Goal: Check status: Check status

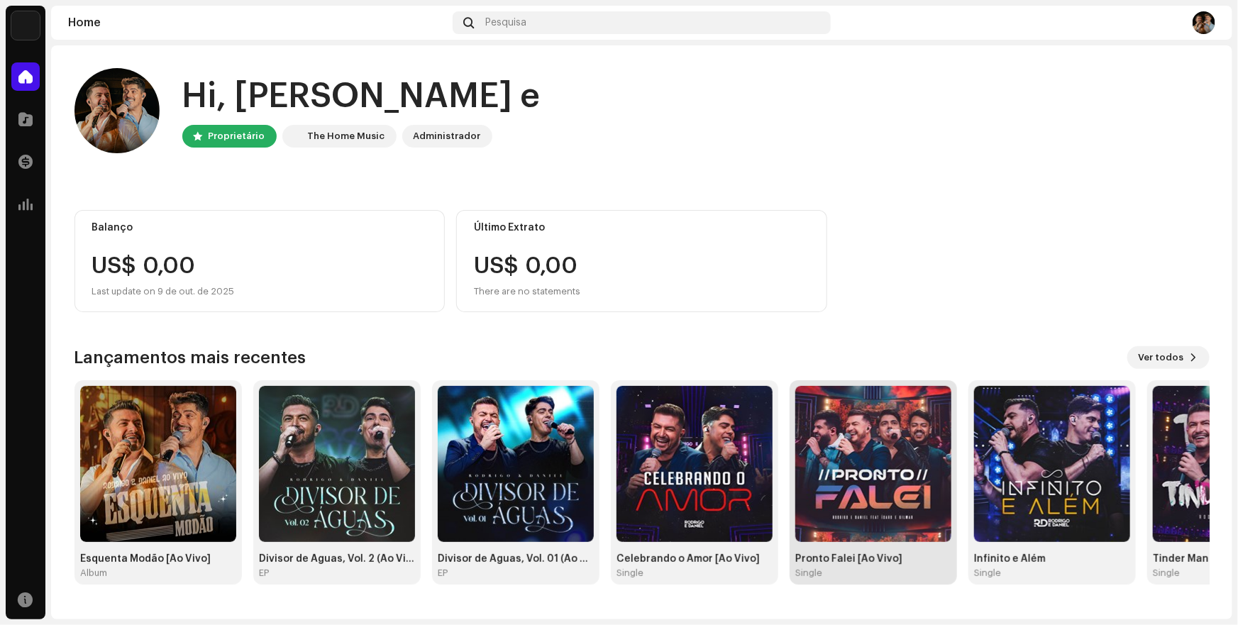
click at [871, 485] on img at bounding box center [873, 464] width 156 height 156
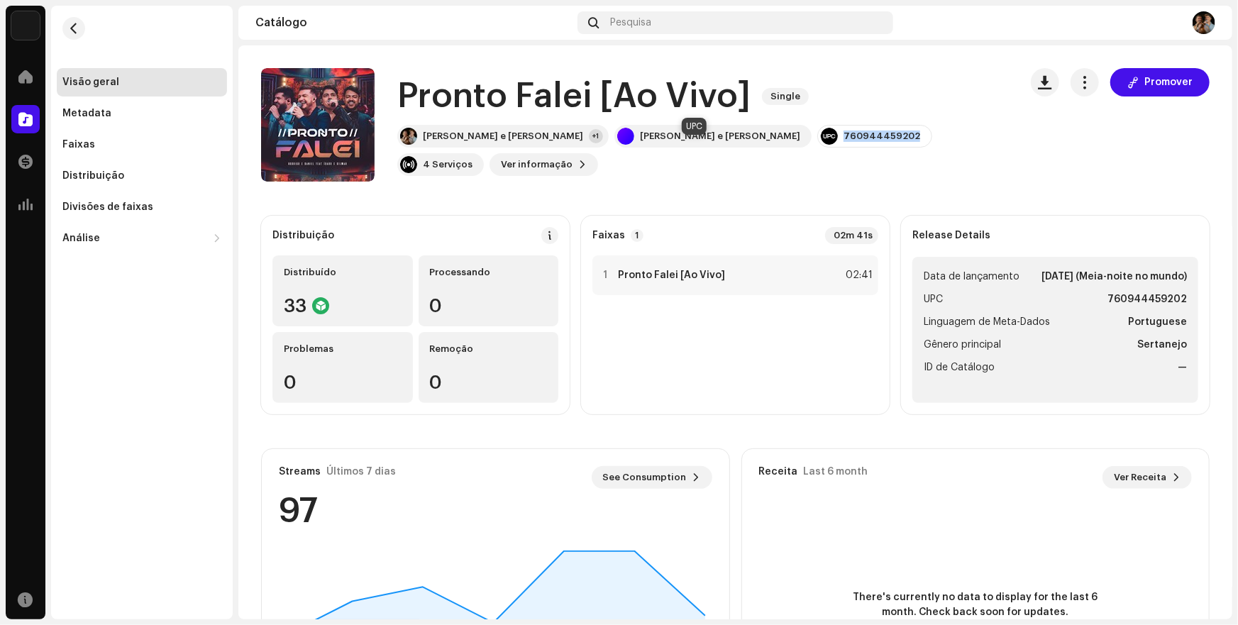
drag, startPoint x: 667, startPoint y: 148, endPoint x: 738, endPoint y: 148, distance: 71.0
click at [817, 148] on div "760944459202" at bounding box center [874, 136] width 115 height 23
copy div "760944459202"
click at [589, 143] on div "+1" at bounding box center [596, 136] width 14 height 14
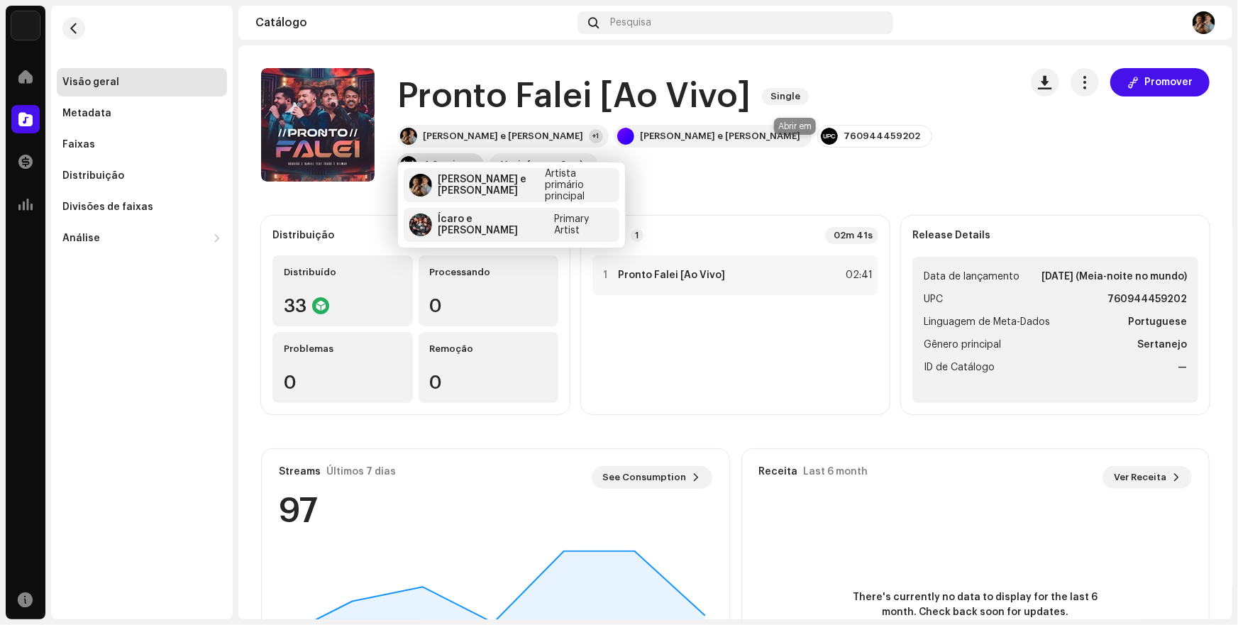
click at [473, 159] on div "4 Serviços" at bounding box center [448, 164] width 50 height 11
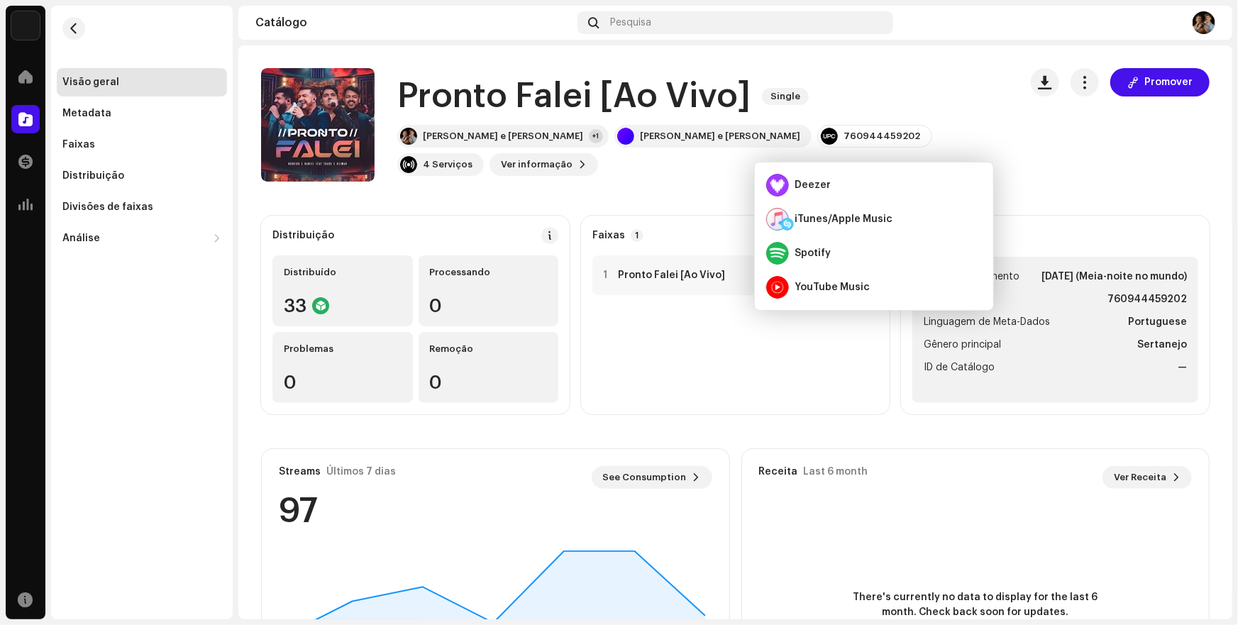
click at [700, 184] on catalog-releases-details-overview "Pronto Falei [Ao Vivo] Single Promover Pronto Falei [Ao Vivo] Single [PERSON_NA…" at bounding box center [735, 400] width 994 height 710
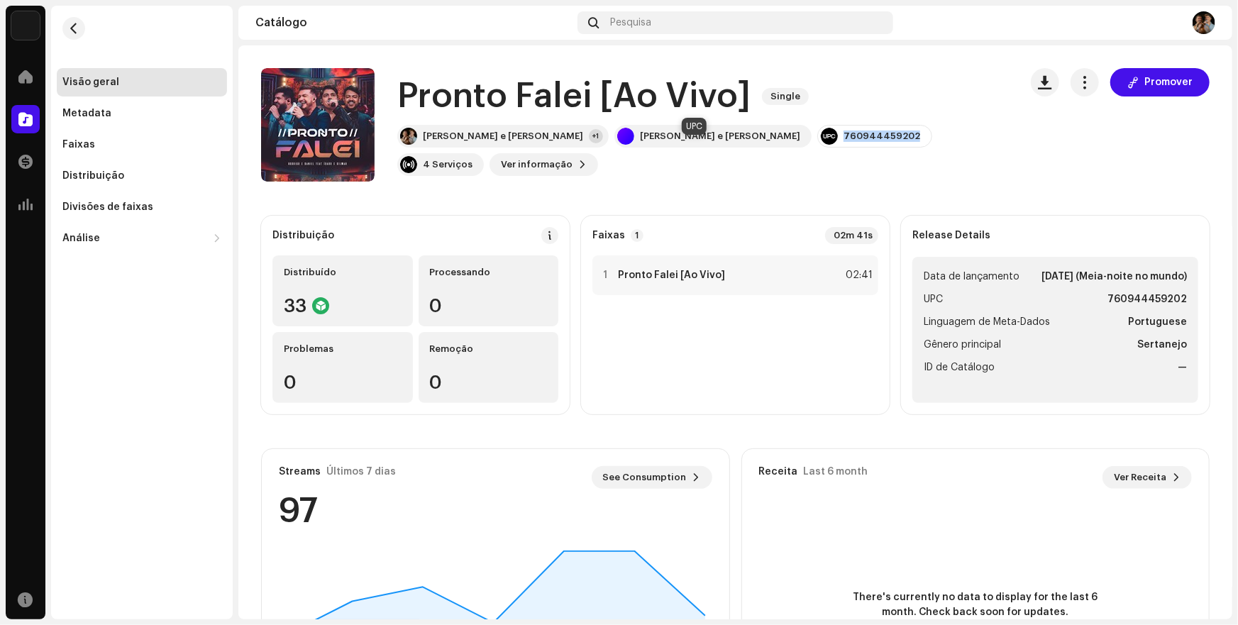
drag, startPoint x: 668, startPoint y: 150, endPoint x: 737, endPoint y: 147, distance: 68.9
click at [844, 142] on div "760944459202" at bounding box center [882, 136] width 77 height 11
copy div "760944459202"
click at [29, 78] on span at bounding box center [25, 76] width 14 height 11
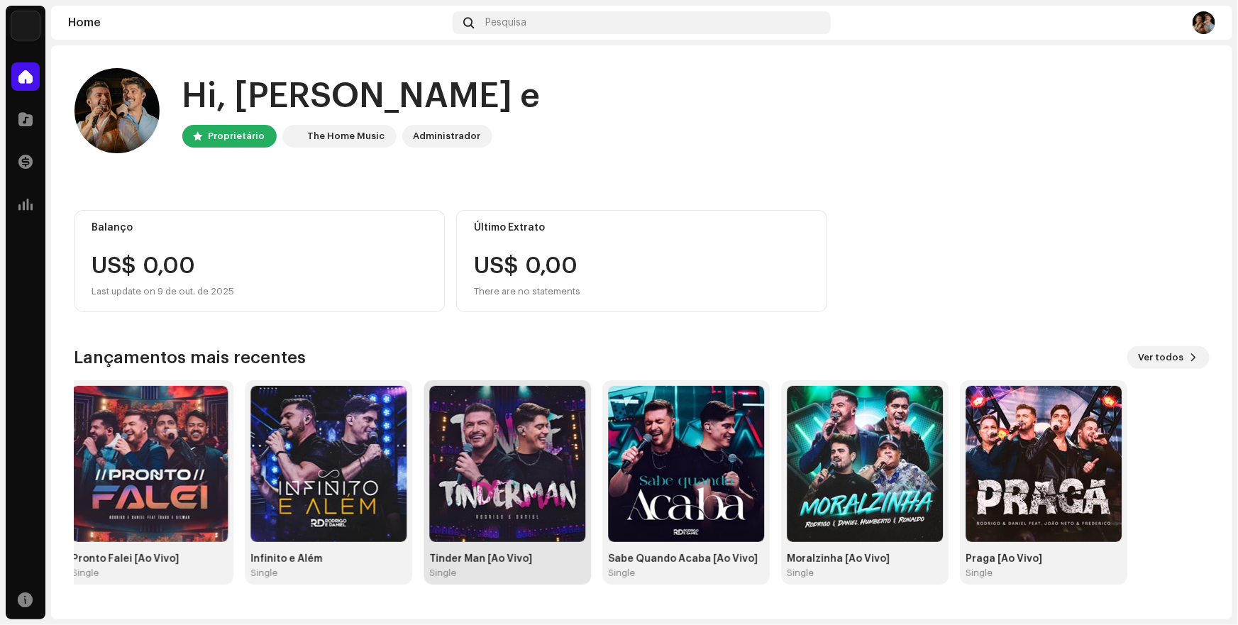
drag, startPoint x: 1160, startPoint y: 473, endPoint x: 424, endPoint y: 554, distance: 739.7
click at [424, 554] on div "Tinder Man [Ao Vivo] Single" at bounding box center [507, 482] width 167 height 204
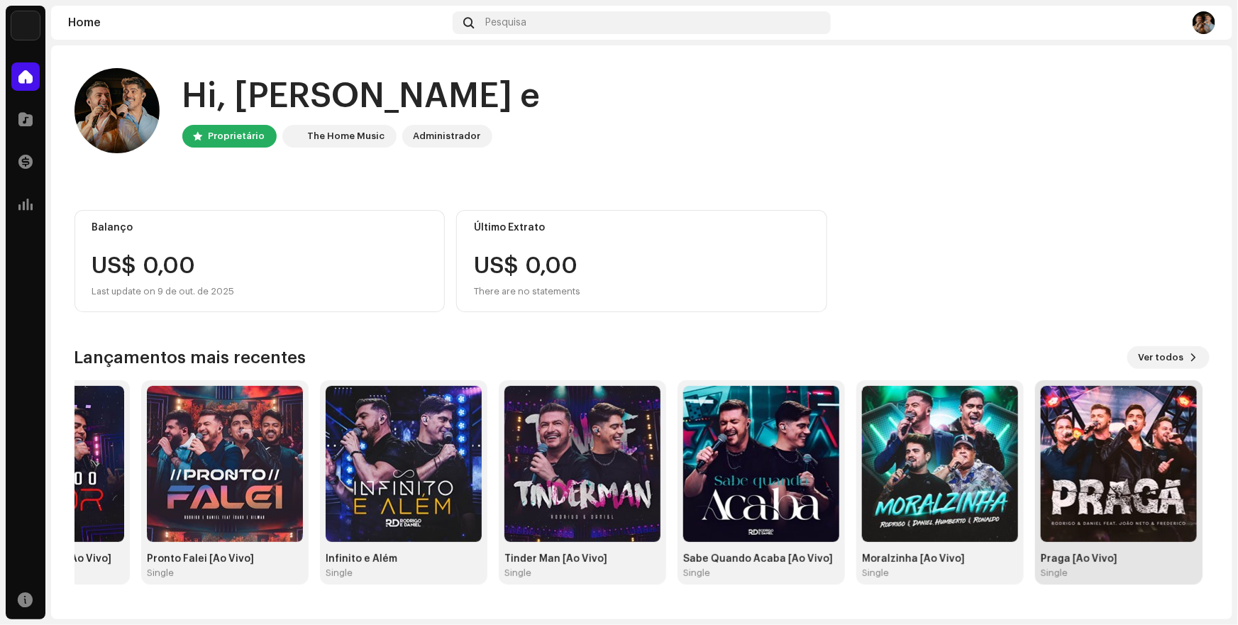
click at [1142, 475] on img at bounding box center [1119, 464] width 156 height 156
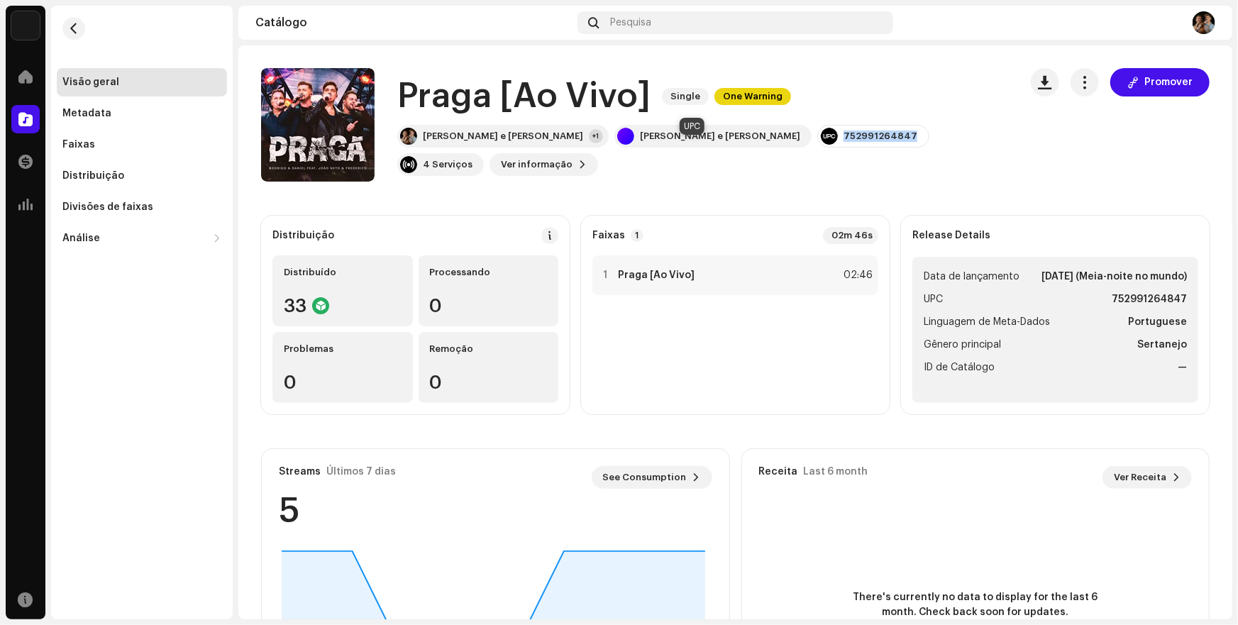
drag, startPoint x: 667, startPoint y: 149, endPoint x: 734, endPoint y: 148, distance: 67.4
click at [817, 148] on div "752991264847" at bounding box center [873, 136] width 112 height 23
copy div "752991264847"
click at [589, 143] on div "+1" at bounding box center [596, 136] width 14 height 14
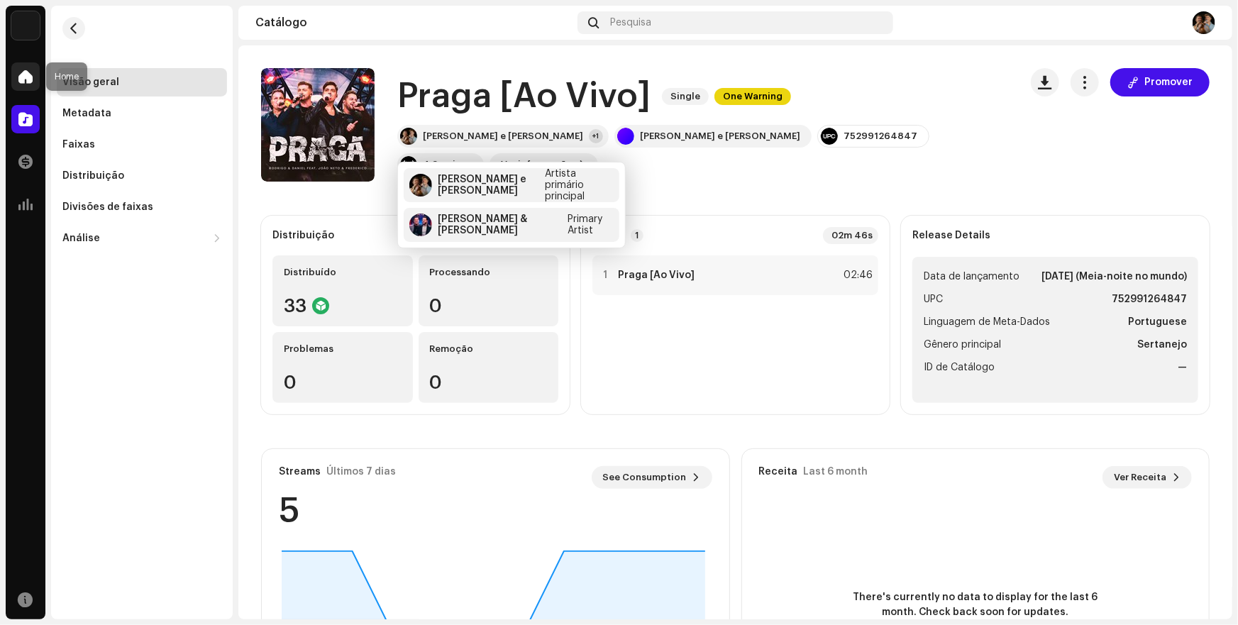
click at [22, 77] on span at bounding box center [25, 76] width 14 height 11
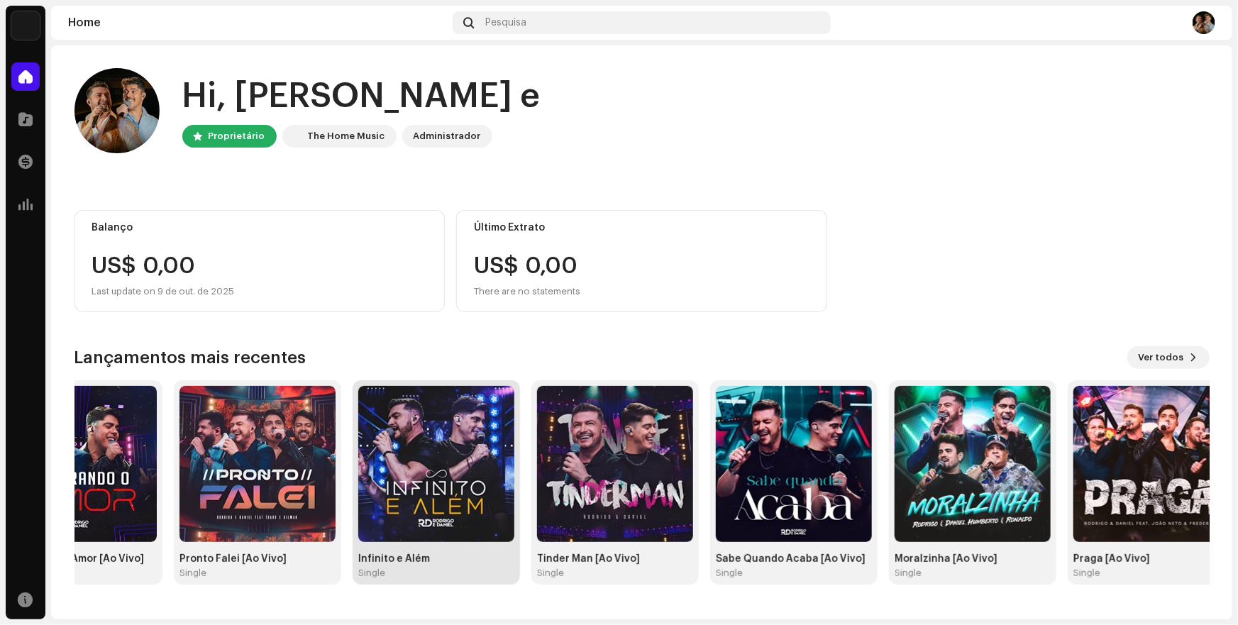
drag, startPoint x: 1118, startPoint y: 505, endPoint x: 496, endPoint y: 533, distance: 623.0
click at [496, 533] on img at bounding box center [436, 464] width 156 height 156
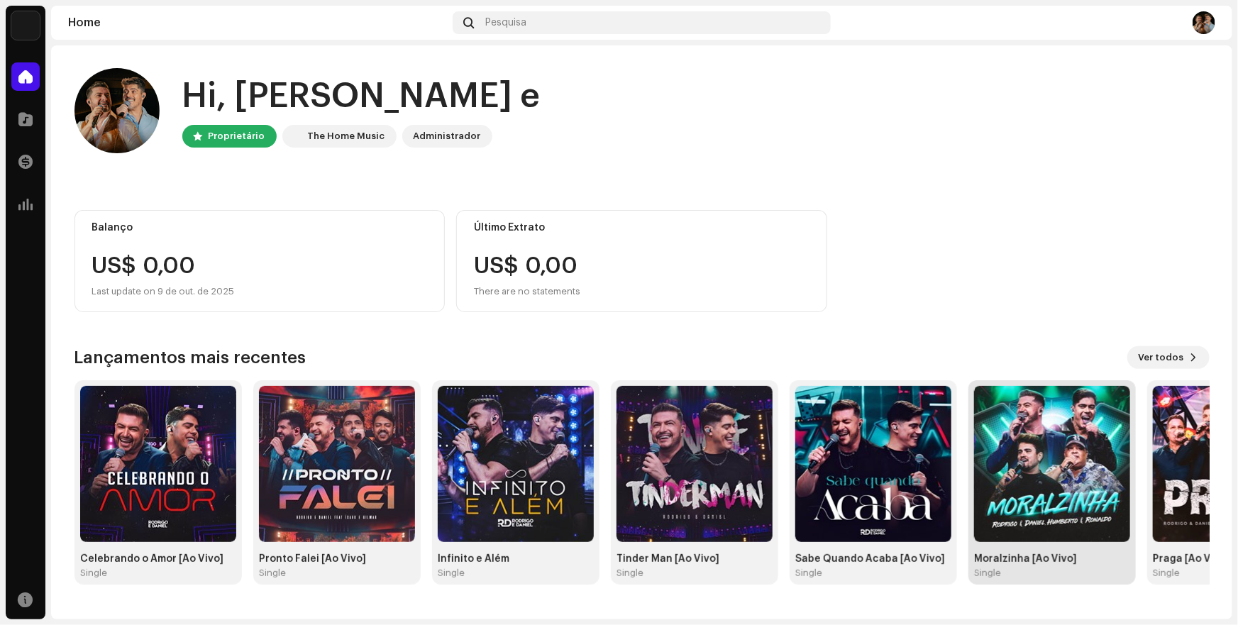
click at [1052, 511] on img at bounding box center [1052, 464] width 156 height 156
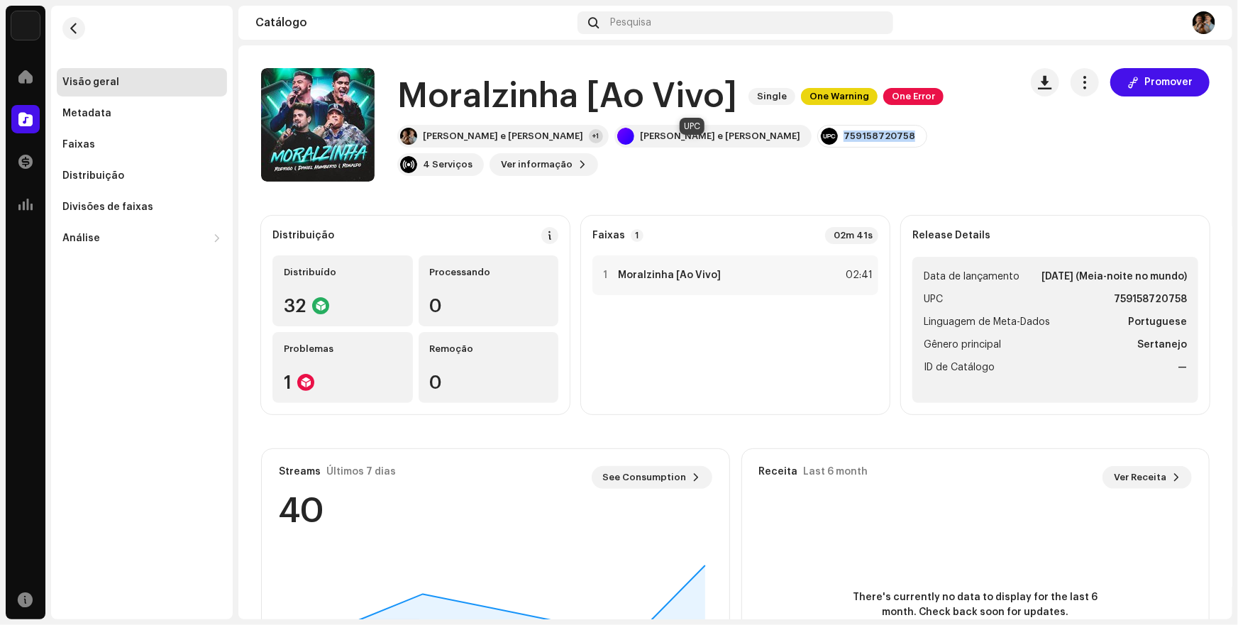
drag, startPoint x: 667, startPoint y: 149, endPoint x: 734, endPoint y: 146, distance: 66.8
click at [817, 146] on div "759158720758" at bounding box center [872, 136] width 110 height 23
copy div "759158720758"
click at [27, 76] on span at bounding box center [25, 76] width 14 height 11
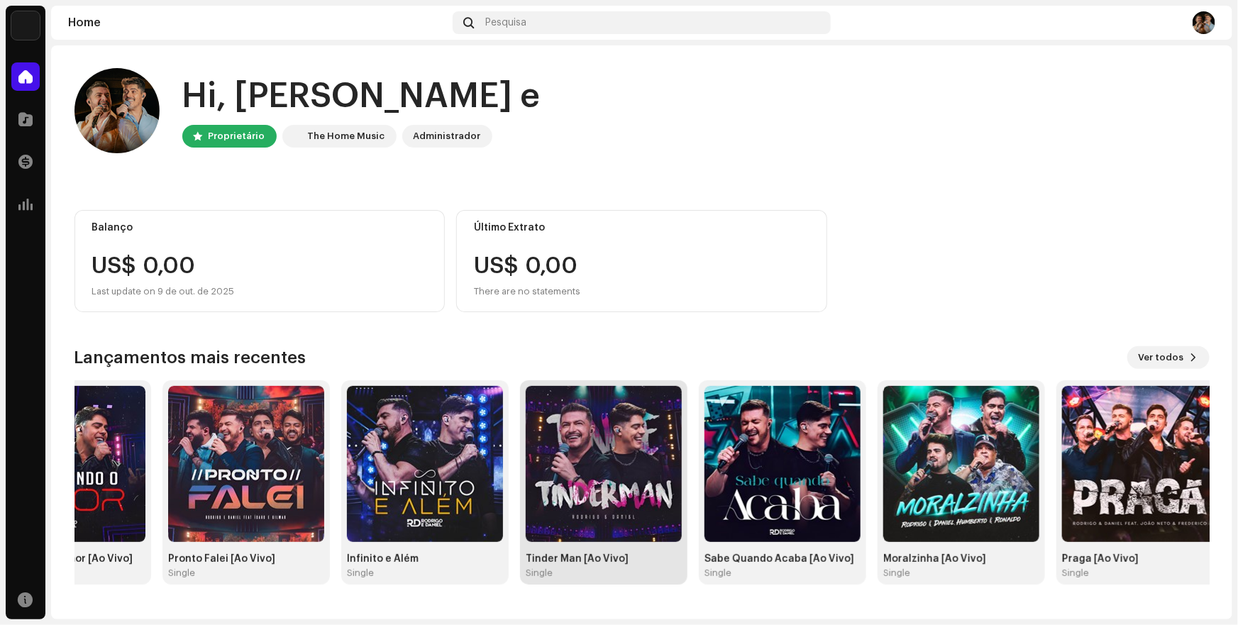
drag, startPoint x: 1164, startPoint y: 495, endPoint x: 535, endPoint y: 520, distance: 629.9
click at [535, 520] on img at bounding box center [604, 464] width 156 height 156
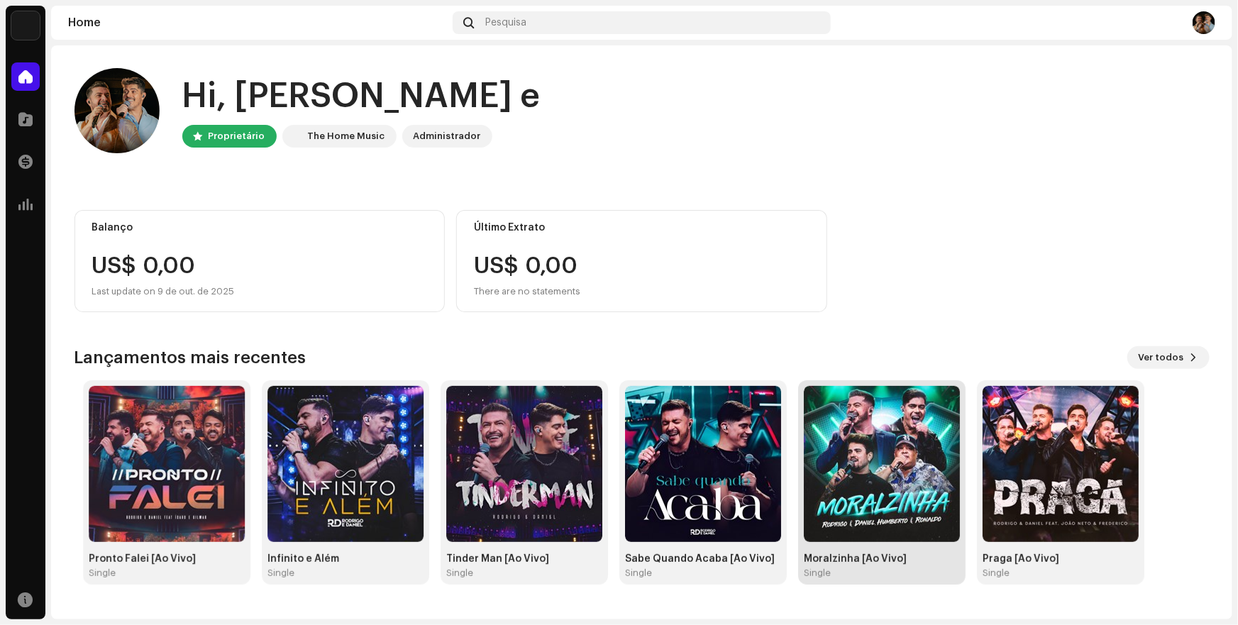
drag, startPoint x: 1074, startPoint y: 504, endPoint x: 898, endPoint y: 529, distance: 177.7
click at [898, 529] on img at bounding box center [882, 464] width 156 height 156
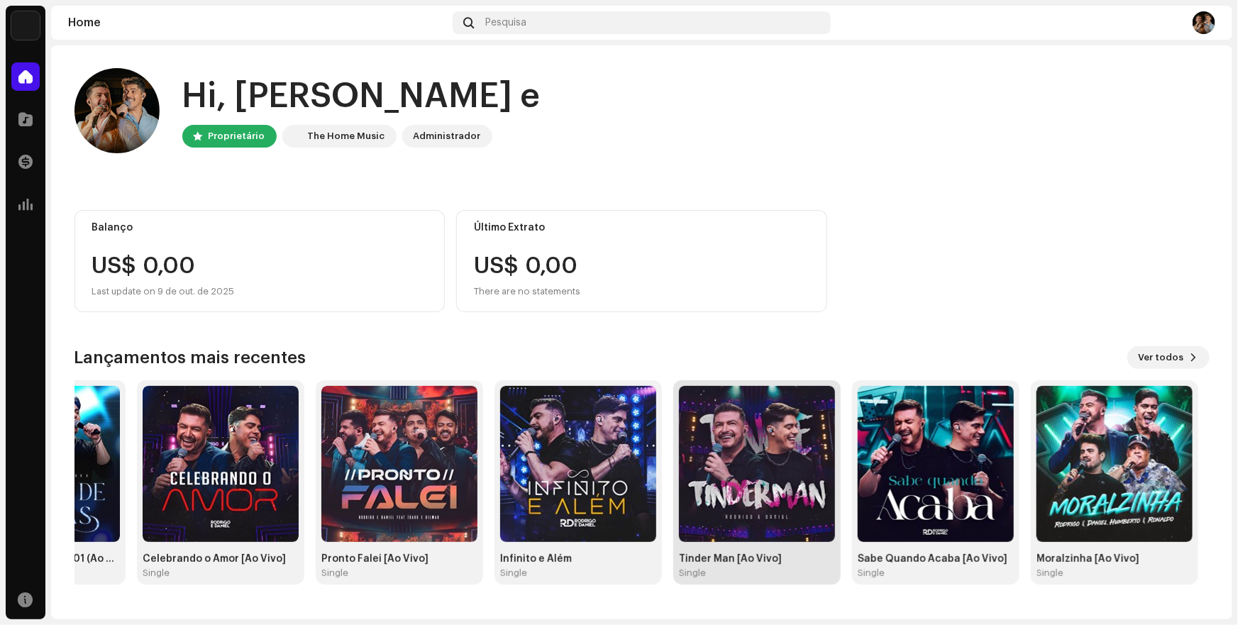
drag, startPoint x: 614, startPoint y: 531, endPoint x: 788, endPoint y: 529, distance: 174.6
click at [788, 529] on img at bounding box center [757, 464] width 156 height 156
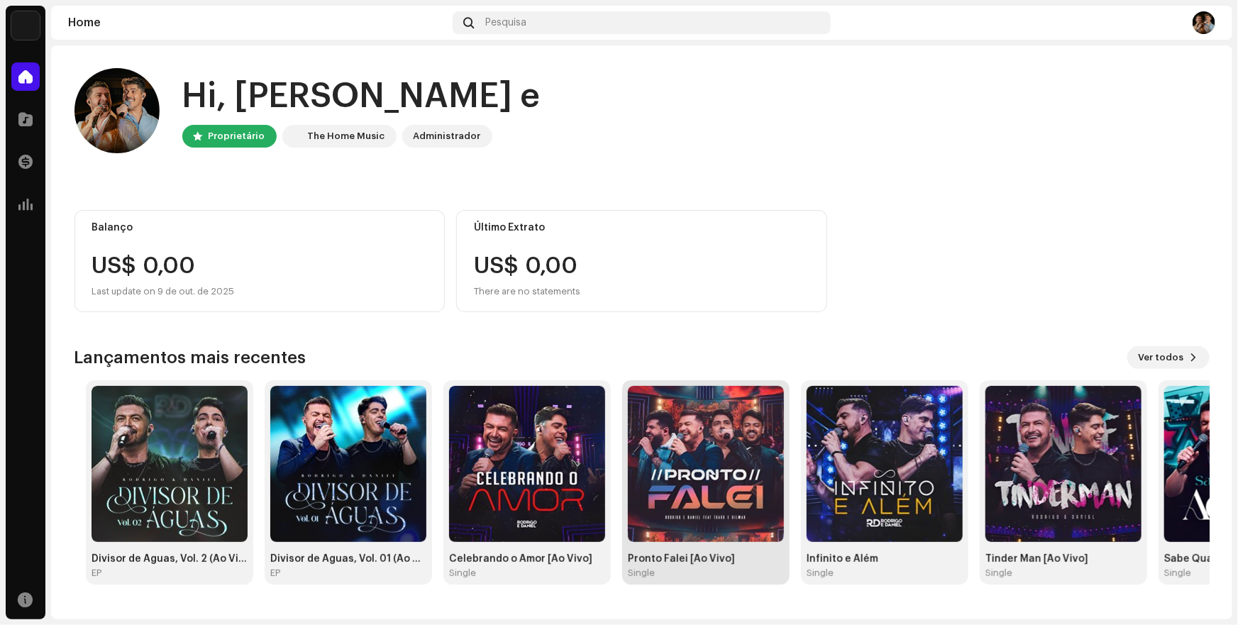
drag, startPoint x: 534, startPoint y: 509, endPoint x: 738, endPoint y: 511, distance: 203.7
click at [738, 511] on img at bounding box center [706, 464] width 156 height 156
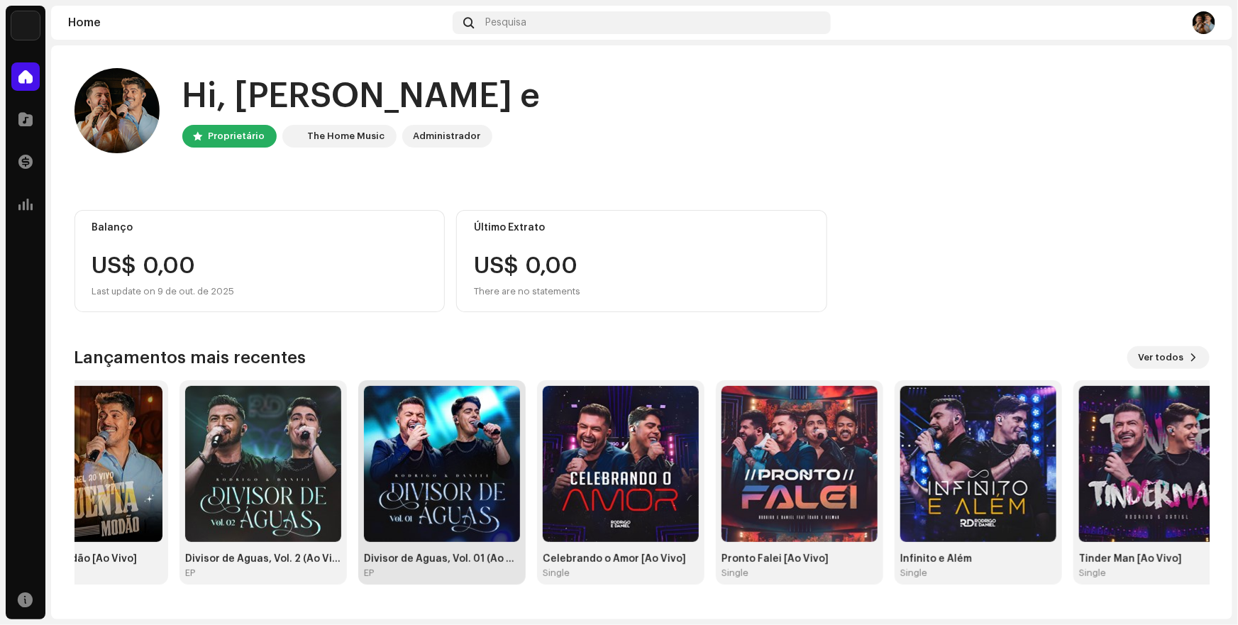
drag, startPoint x: 553, startPoint y: 512, endPoint x: 479, endPoint y: 525, distance: 75.0
click at [479, 525] on img at bounding box center [442, 464] width 156 height 156
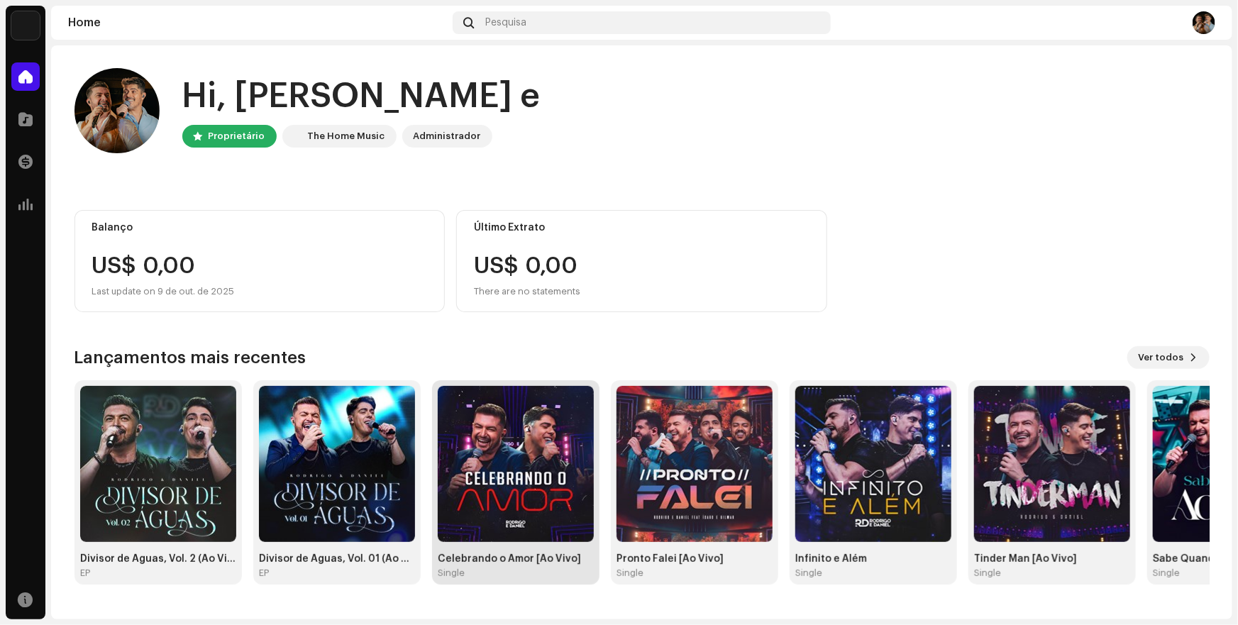
click at [532, 500] on img at bounding box center [516, 464] width 156 height 156
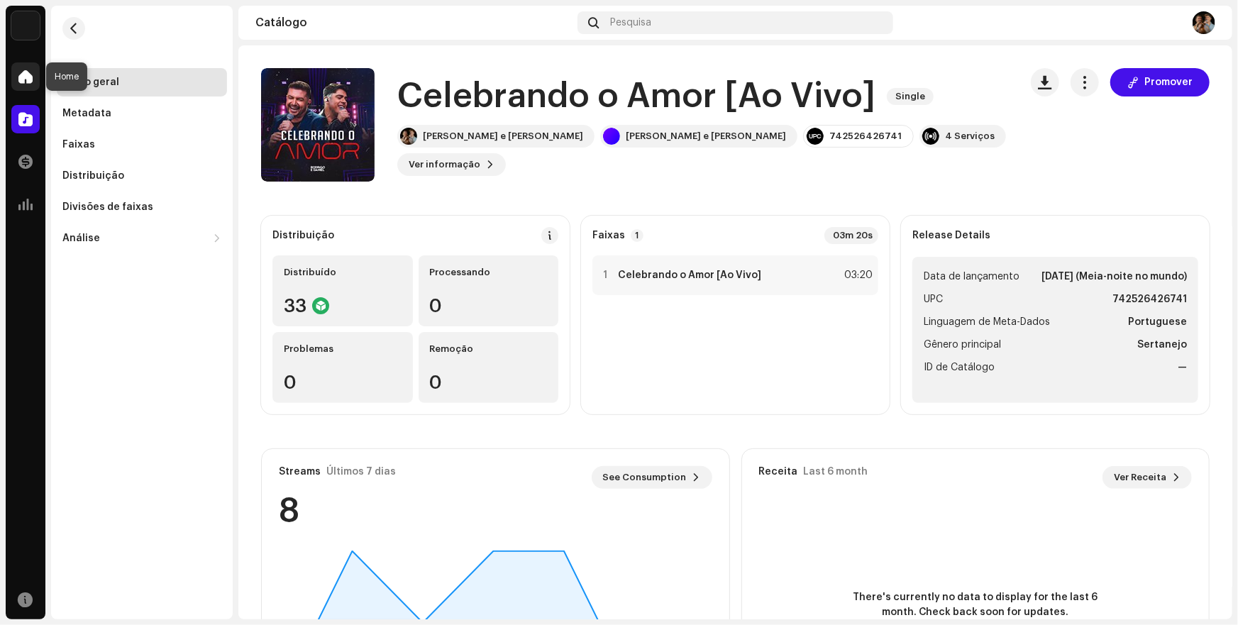
click at [25, 81] on span at bounding box center [25, 76] width 14 height 11
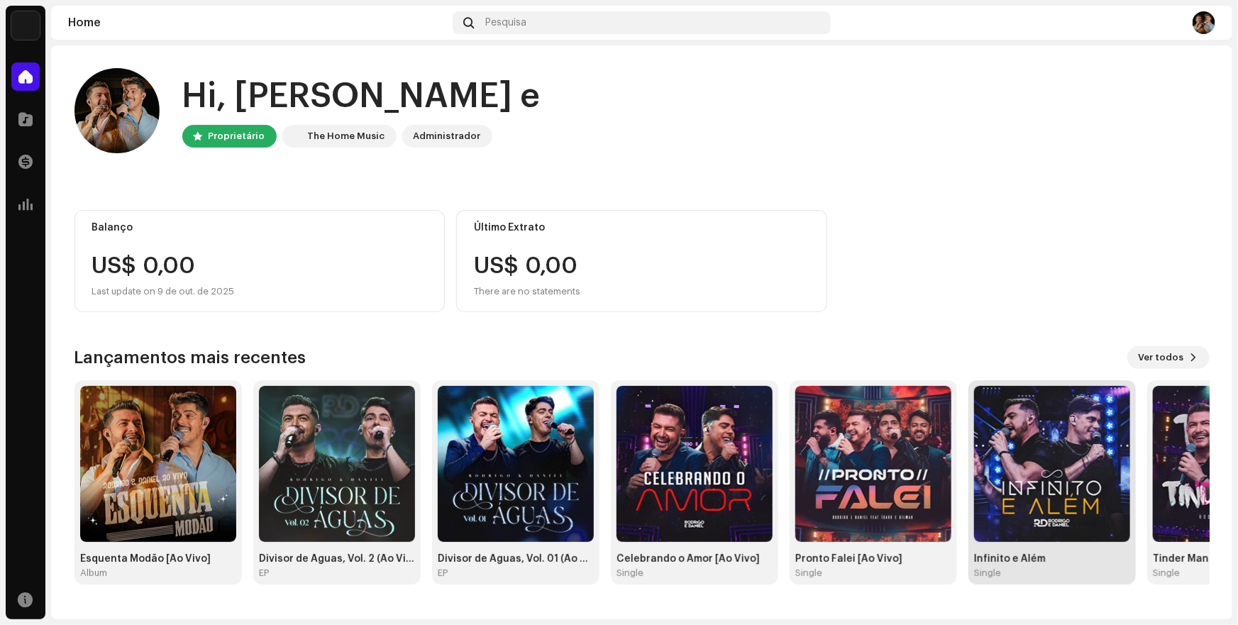
click at [1044, 489] on img at bounding box center [1052, 464] width 156 height 156
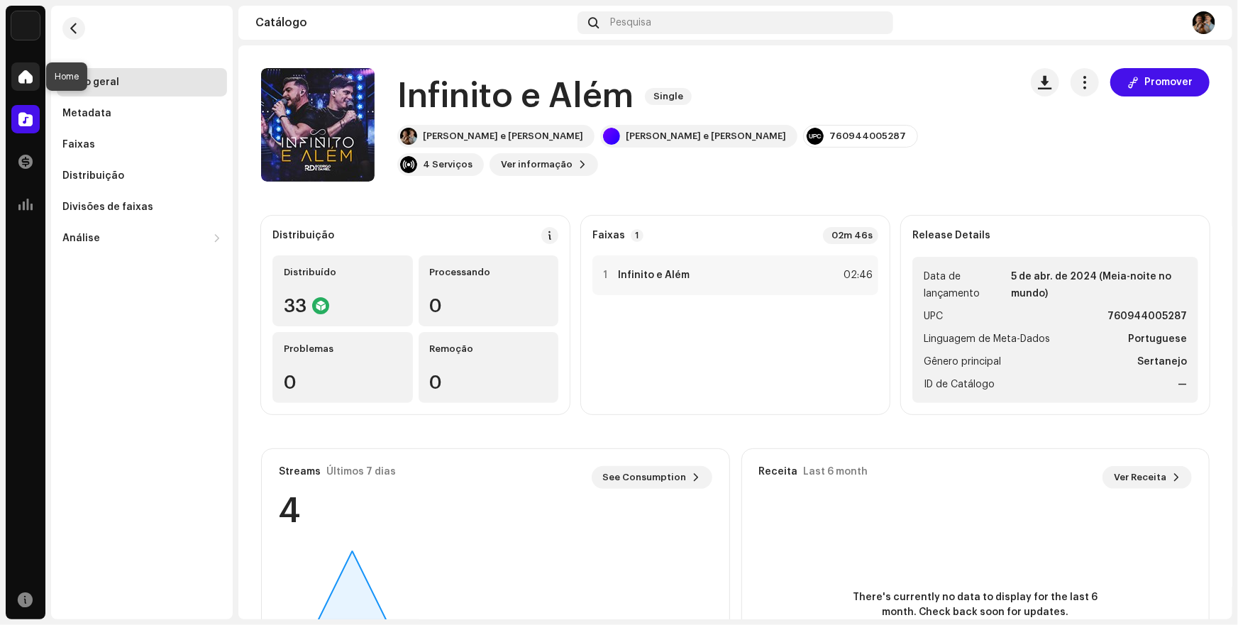
click at [20, 78] on span at bounding box center [25, 76] width 14 height 11
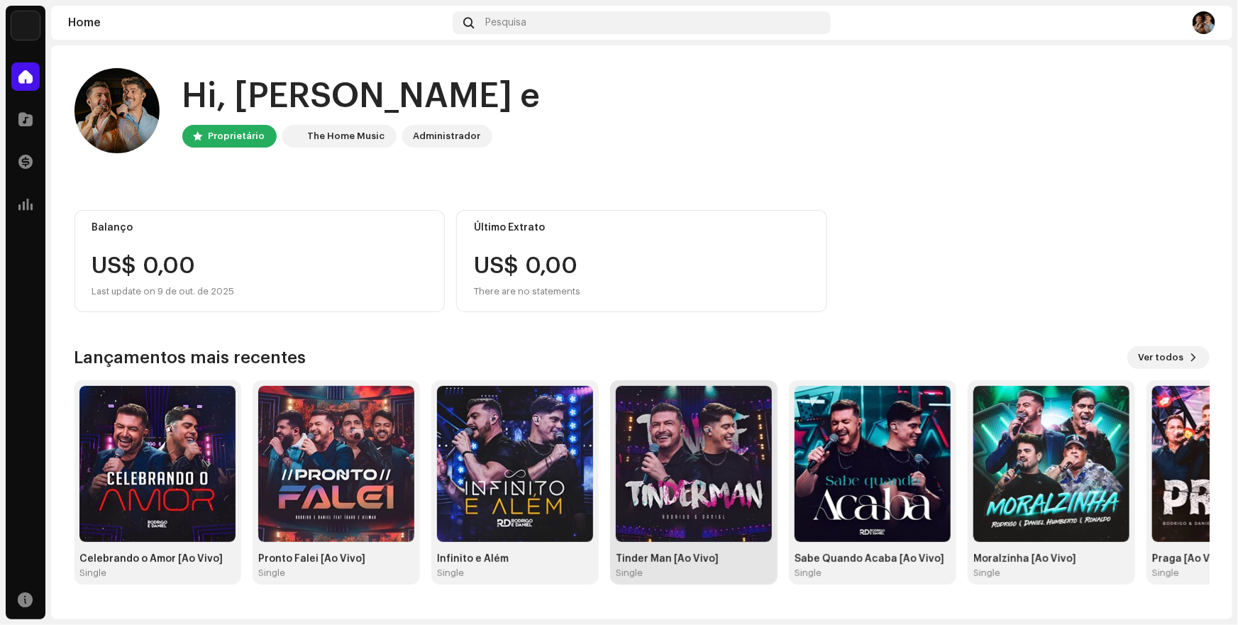
drag, startPoint x: 1150, startPoint y: 498, endPoint x: 613, endPoint y: 519, distance: 537.6
click at [613, 519] on div "Tinder Man [Ao Vivo] Single" at bounding box center [693, 482] width 167 height 204
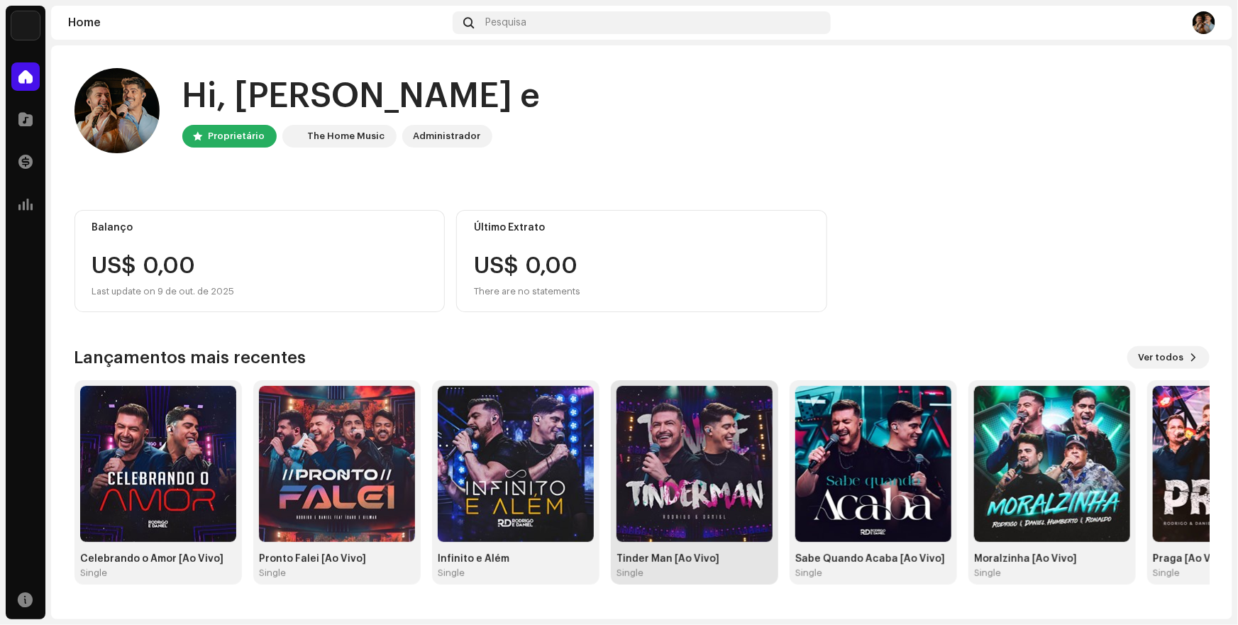
click at [715, 486] on img at bounding box center [695, 464] width 156 height 156
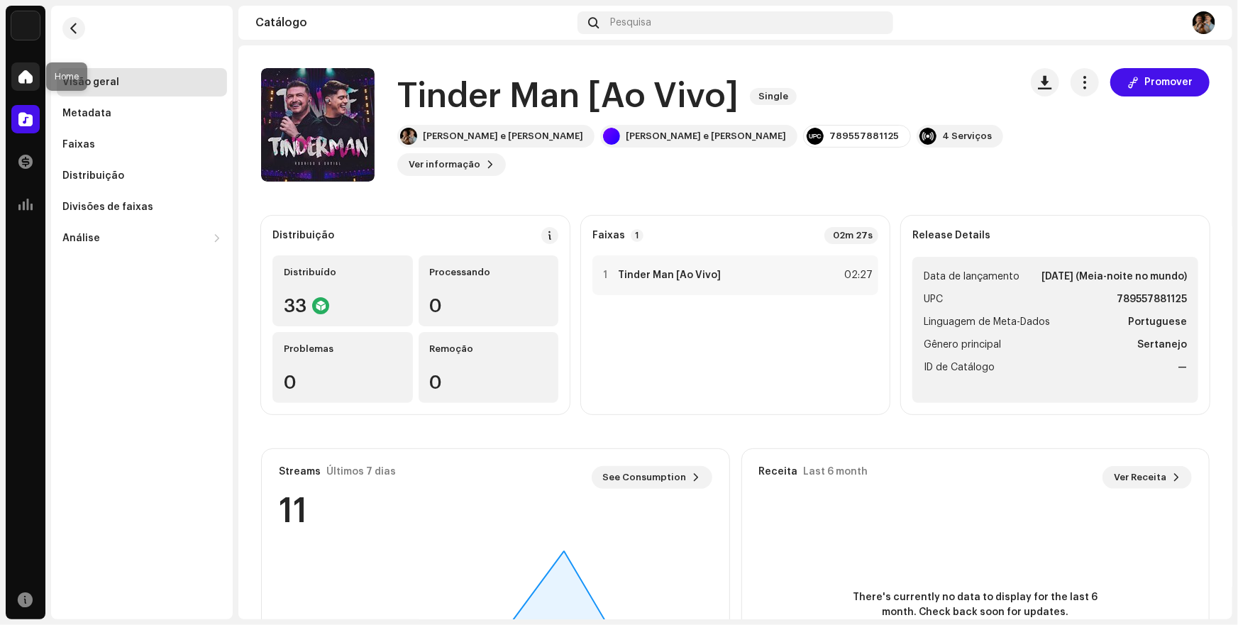
click at [31, 82] on span at bounding box center [25, 76] width 14 height 11
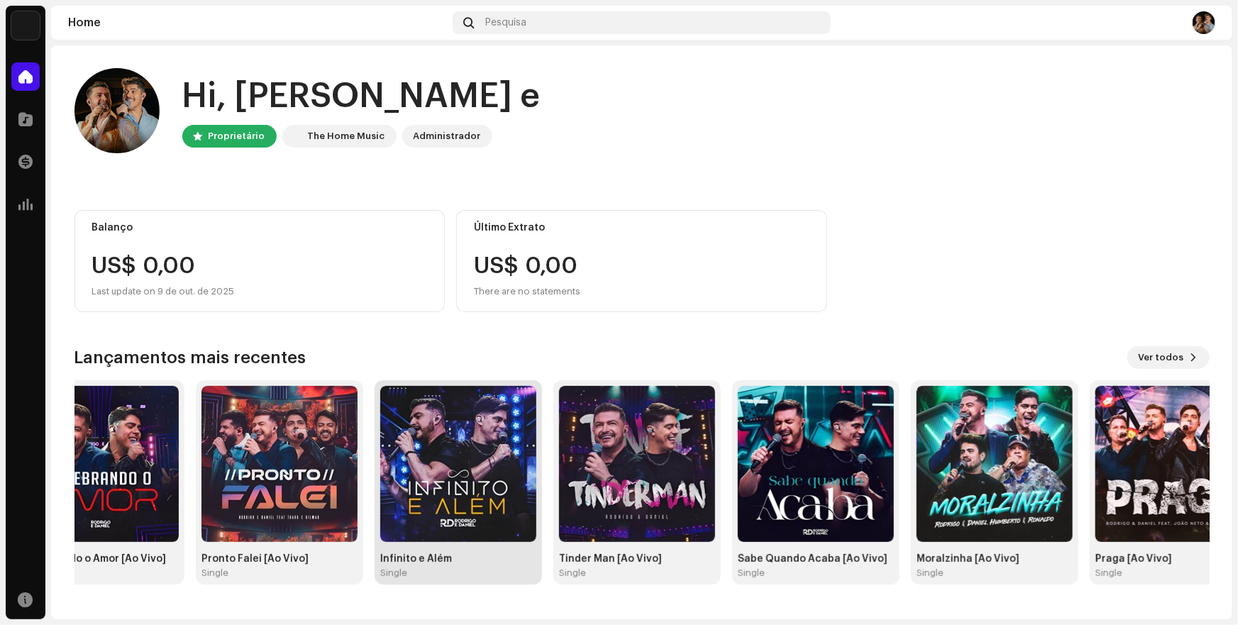
drag, startPoint x: 1075, startPoint y: 518, endPoint x: 481, endPoint y: 552, distance: 594.9
click at [481, 552] on div "Infinito e Além Single" at bounding box center [458, 482] width 156 height 193
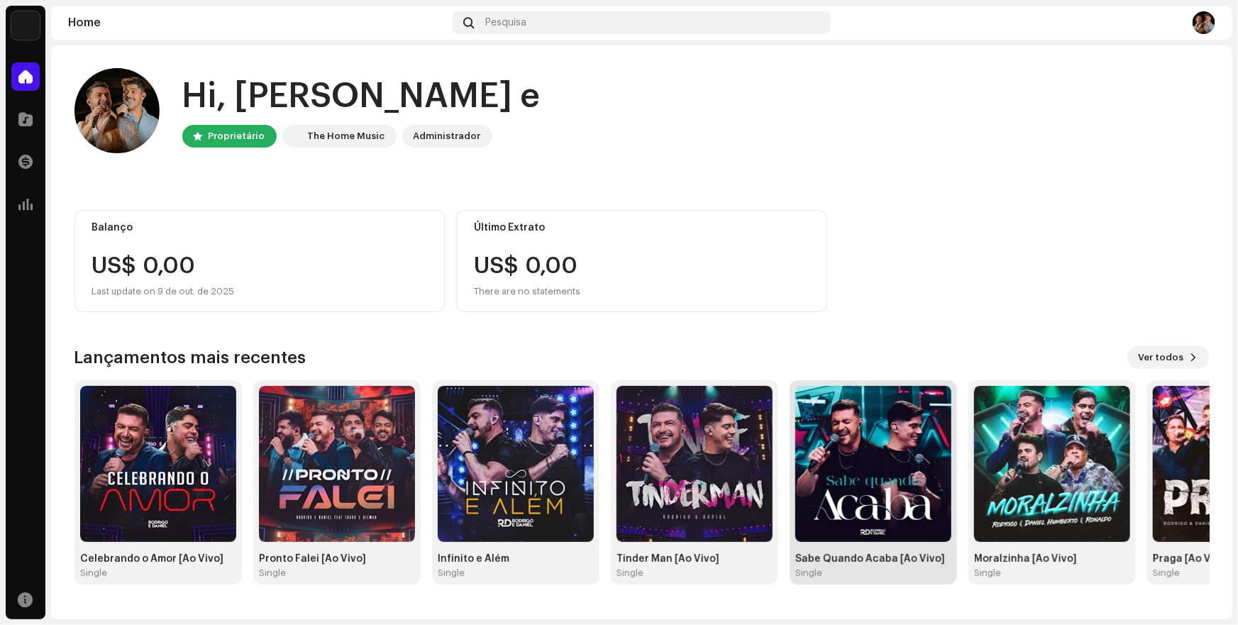
click at [873, 495] on img at bounding box center [873, 464] width 156 height 156
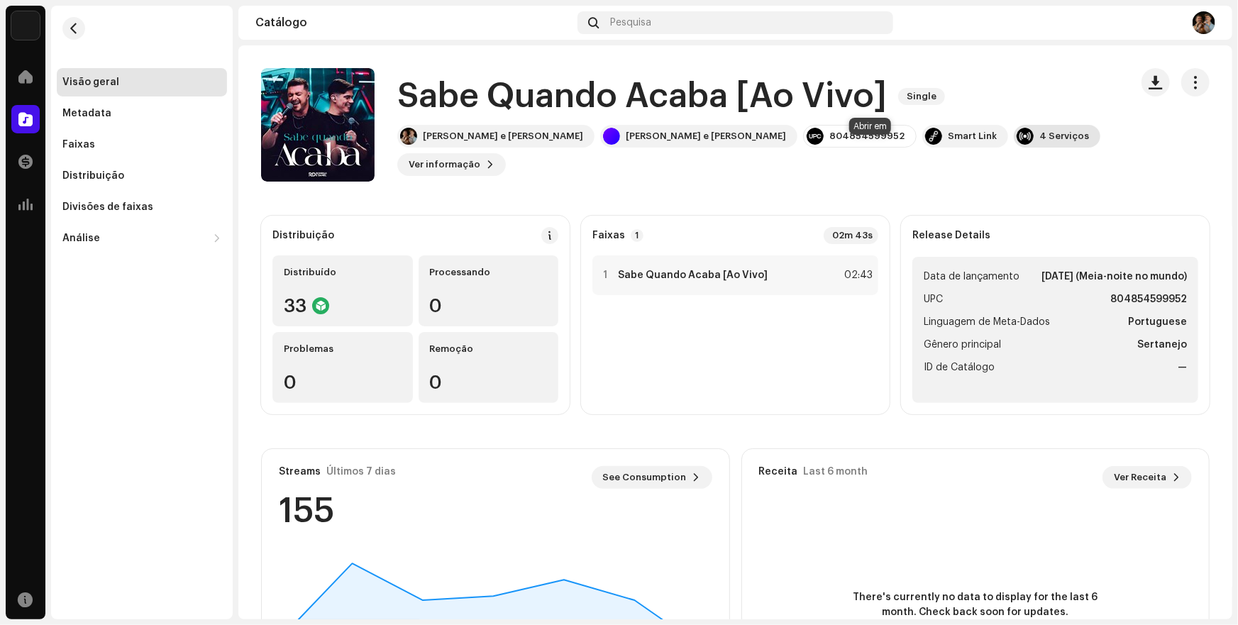
click at [1040, 142] on div "4 Serviços" at bounding box center [1065, 136] width 50 height 11
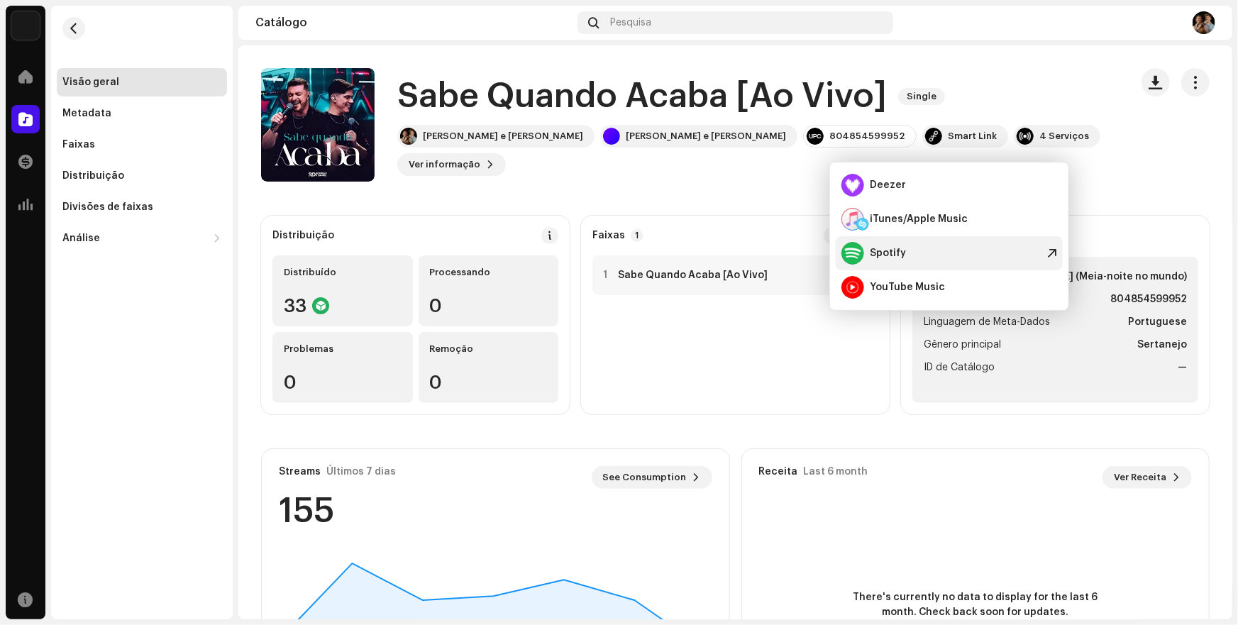
click at [888, 253] on div "Spotify" at bounding box center [888, 253] width 36 height 11
click at [18, 77] on span at bounding box center [25, 76] width 14 height 11
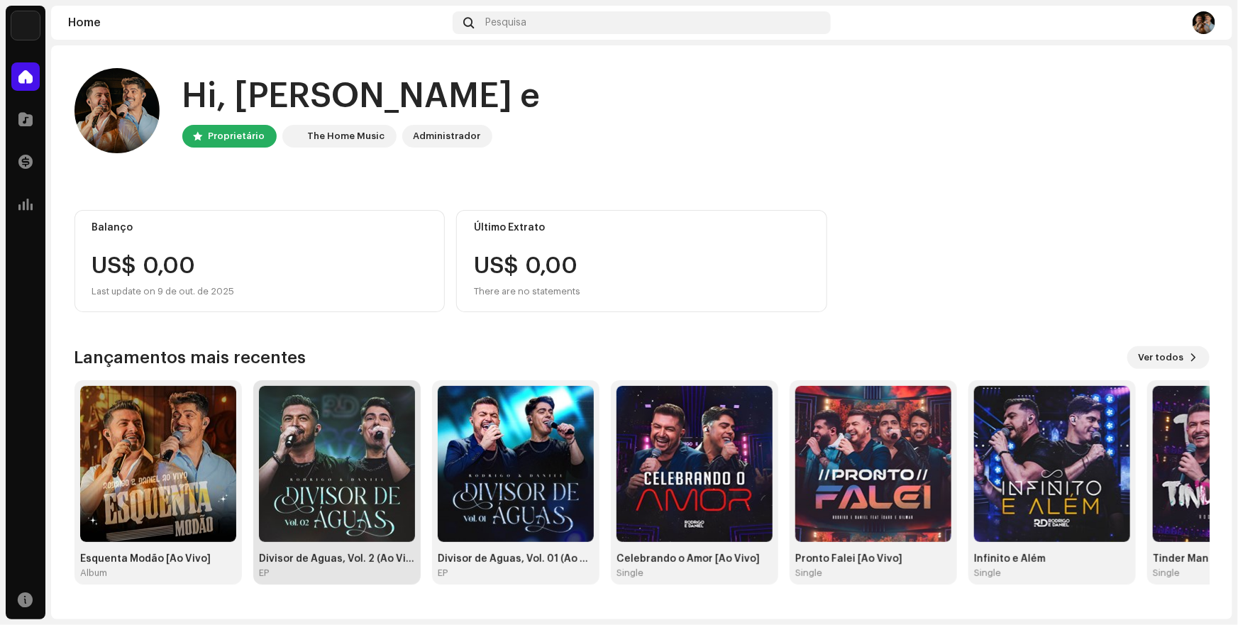
click at [325, 502] on img at bounding box center [337, 464] width 156 height 156
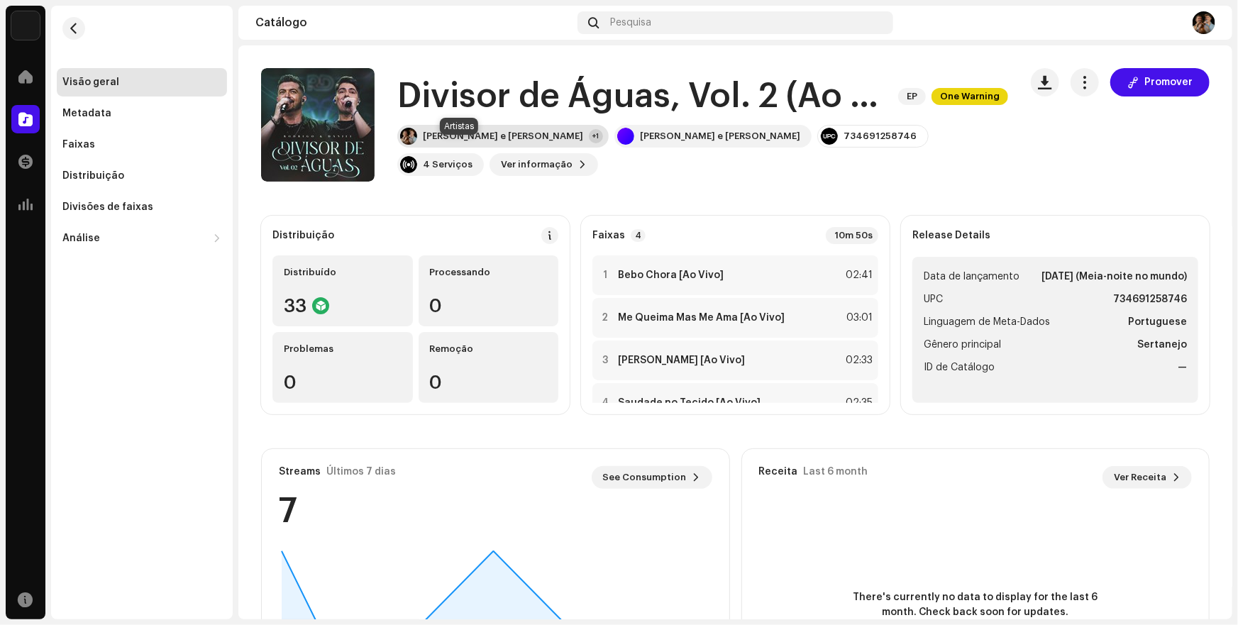
click at [498, 148] on div "[PERSON_NAME] e [PERSON_NAME] +1" at bounding box center [502, 136] width 211 height 23
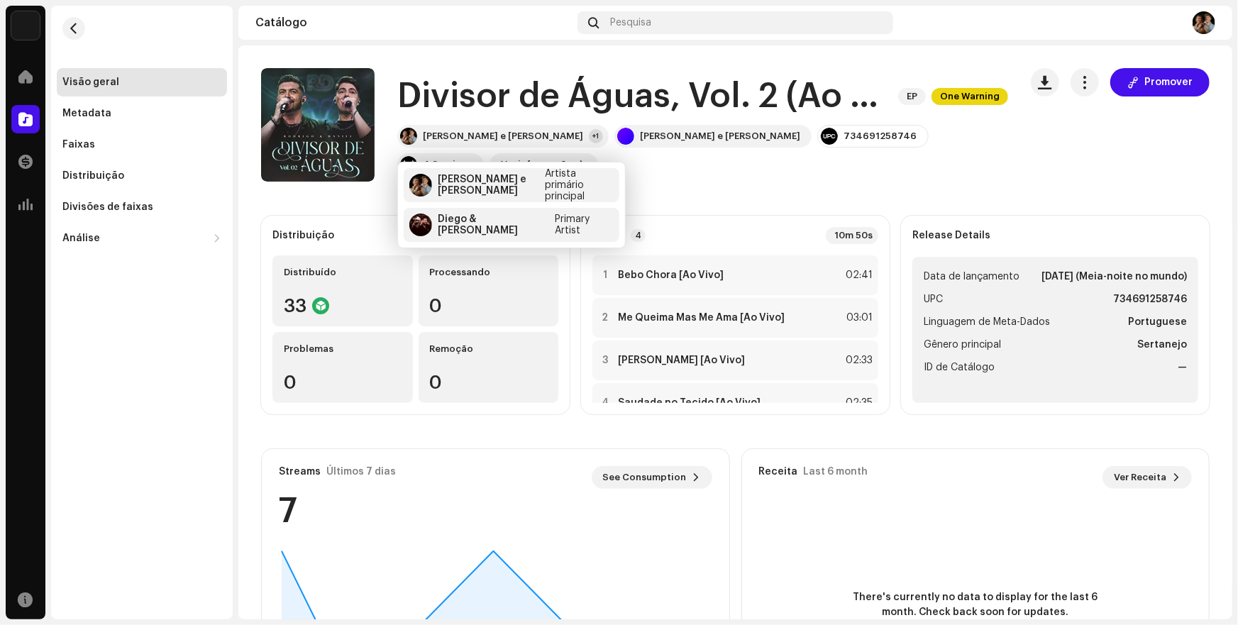
click at [683, 201] on catalog-releases-details-overview "Divisor de Águas, Vol. 2 (Ao Vivo) EP One Warning Promover Divisor de Águas, Vo…" at bounding box center [735, 400] width 994 height 710
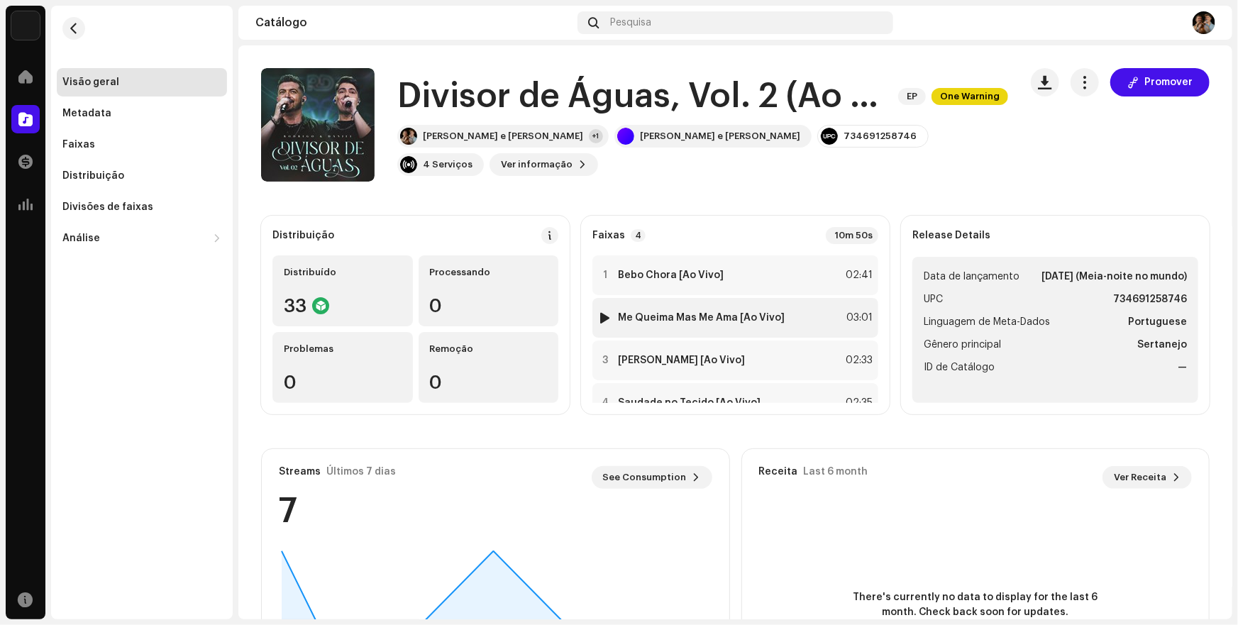
click at [705, 314] on strong "Me Queima Mas Me Ama [Ao Vivo]" at bounding box center [701, 317] width 167 height 11
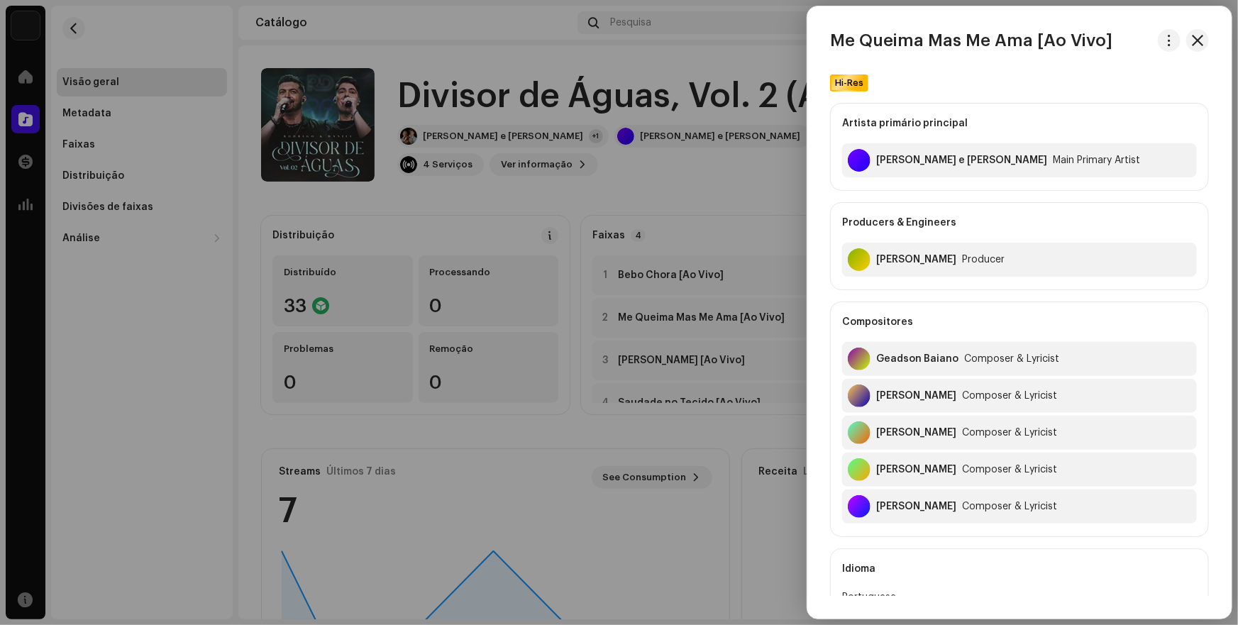
click at [684, 184] on div at bounding box center [619, 312] width 1238 height 625
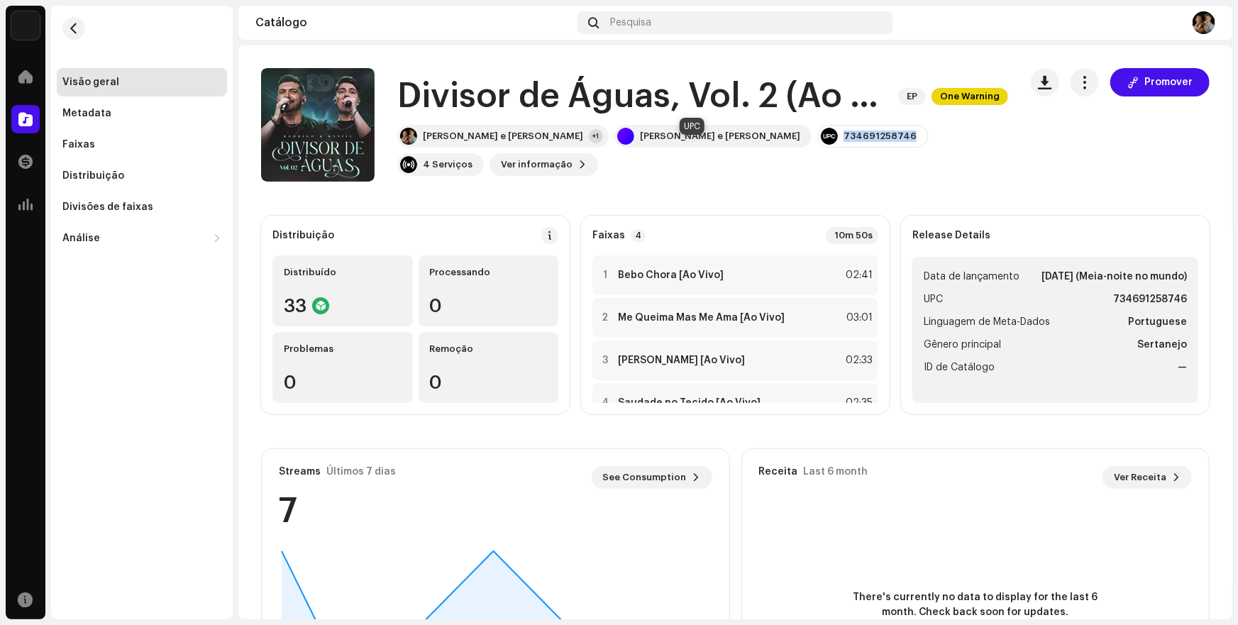
drag, startPoint x: 668, startPoint y: 147, endPoint x: 730, endPoint y: 146, distance: 61.7
click at [844, 142] on div "734691258746" at bounding box center [880, 136] width 73 height 11
copy div "734691258746"
click at [473, 159] on div "4 Serviços" at bounding box center [448, 164] width 50 height 11
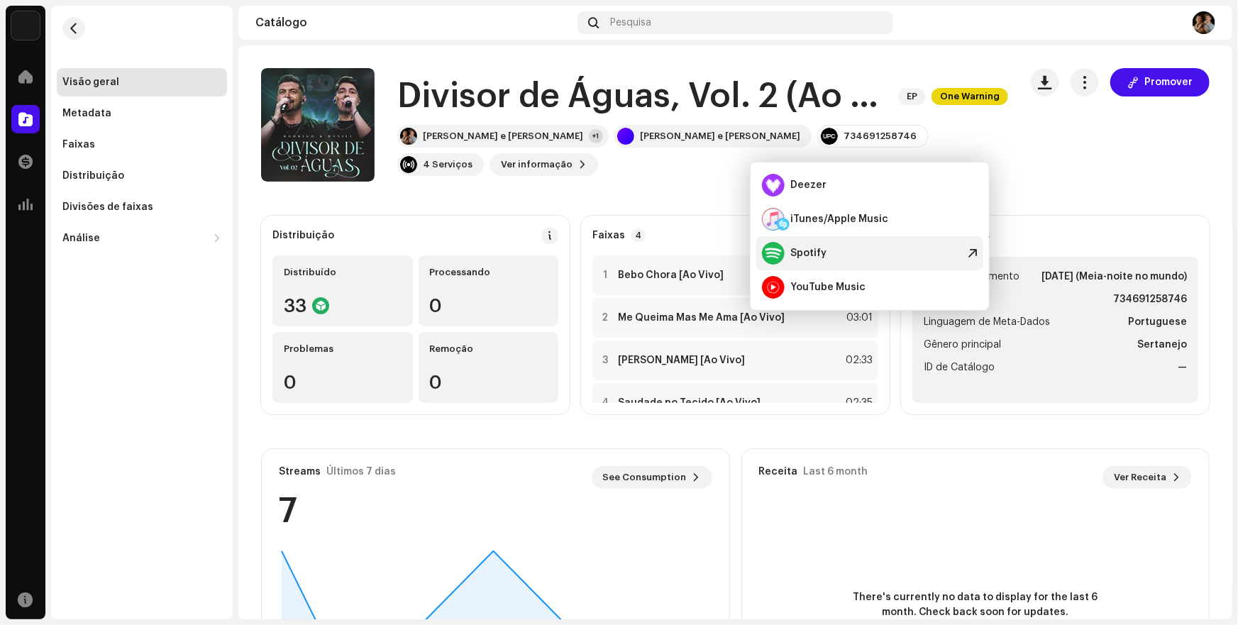
click at [808, 249] on div "Spotify" at bounding box center [809, 253] width 36 height 11
click at [18, 206] on span at bounding box center [25, 204] width 14 height 11
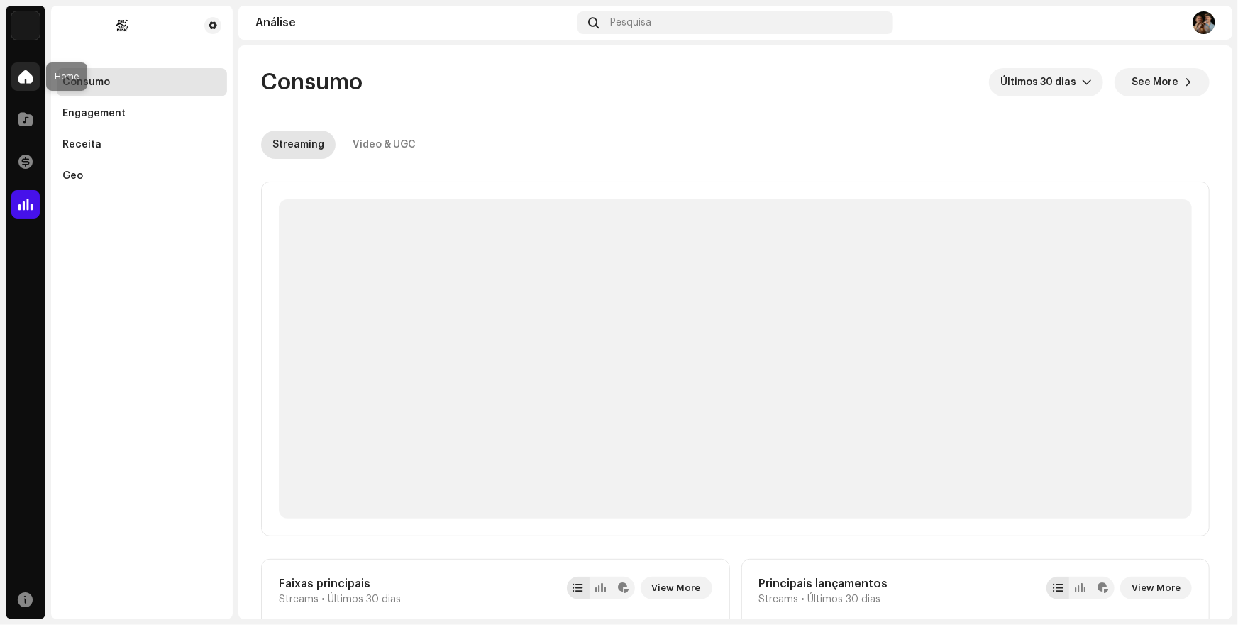
click at [26, 79] on span at bounding box center [25, 76] width 14 height 11
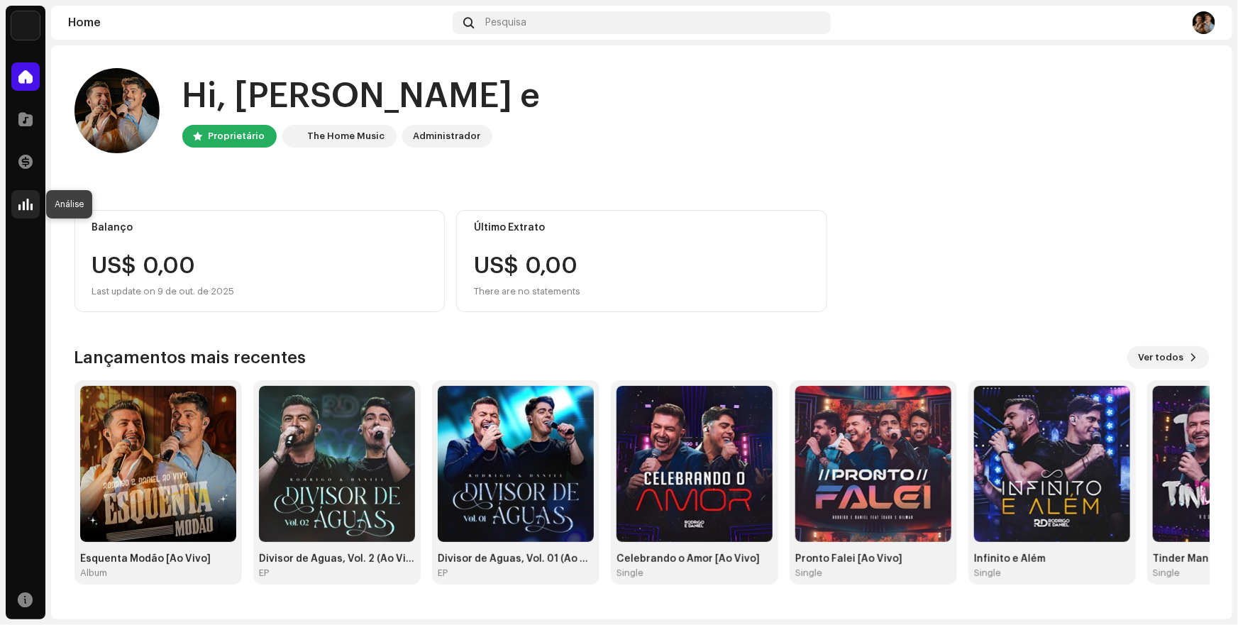
click at [28, 204] on span at bounding box center [25, 204] width 14 height 11
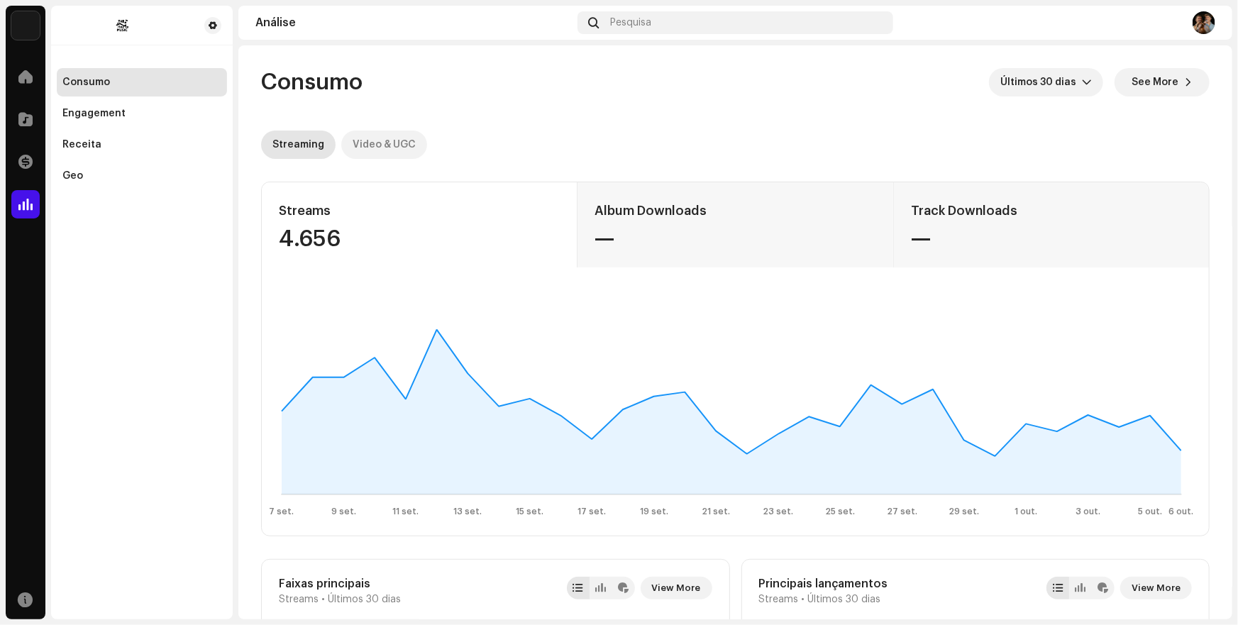
click at [383, 145] on div "Video & UGC" at bounding box center [384, 145] width 63 height 28
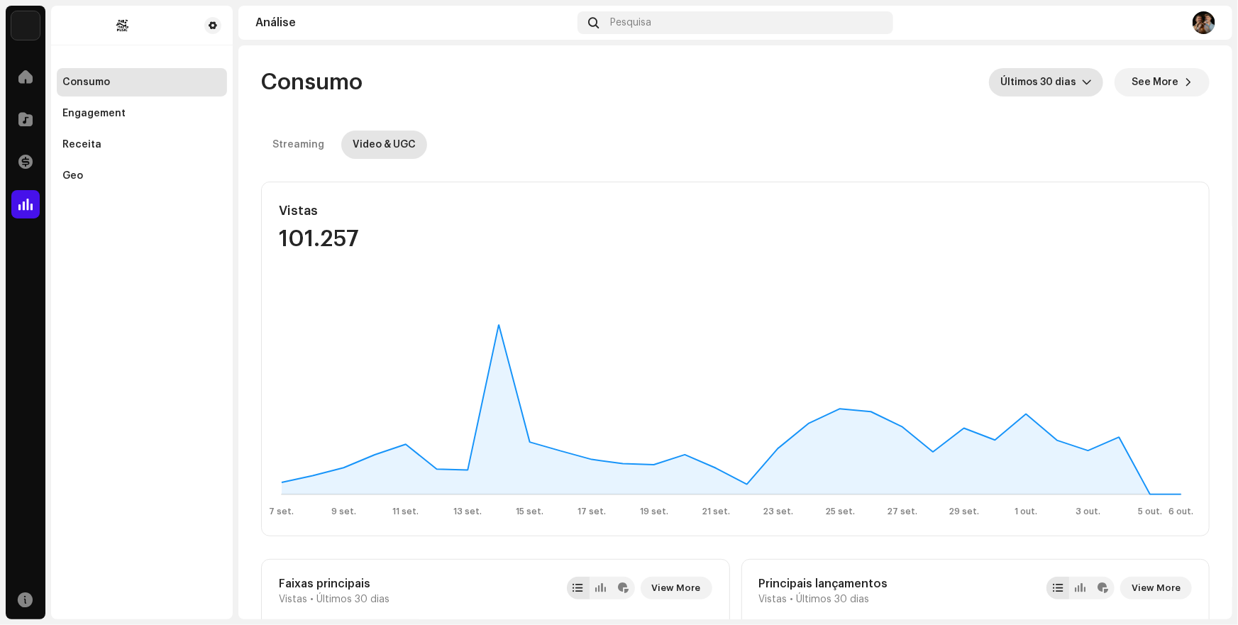
click at [1083, 82] on icon "dropdown trigger" at bounding box center [1087, 82] width 9 height 5
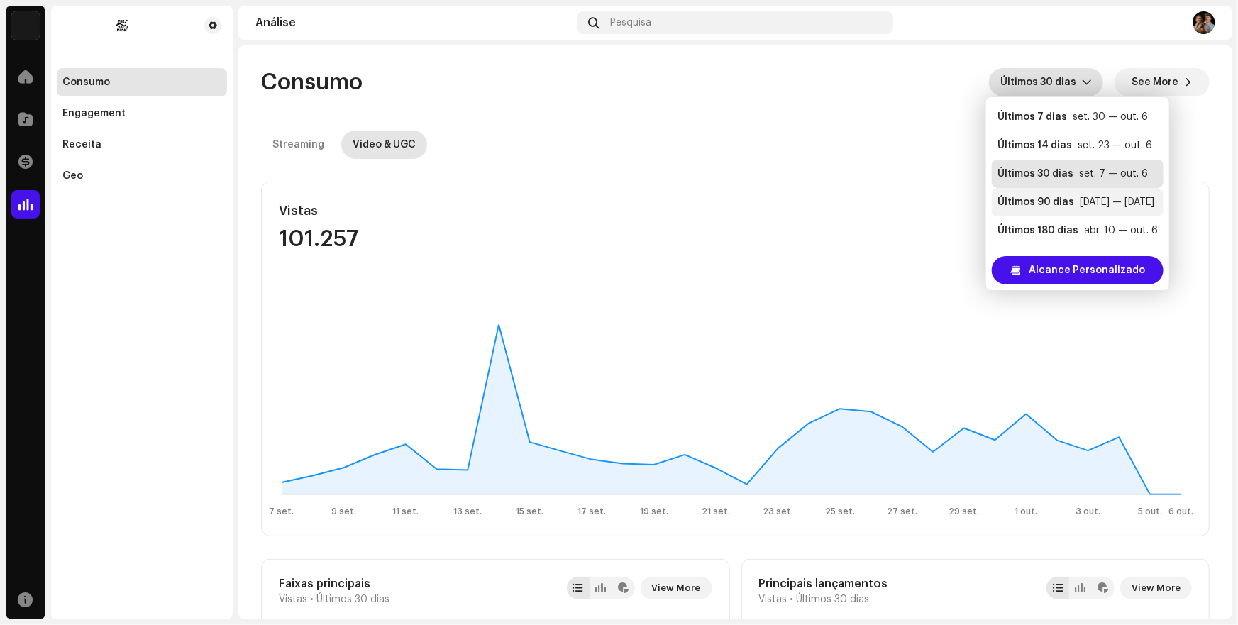
click at [1031, 197] on div "Últimos 90 dias" at bounding box center [1036, 202] width 77 height 14
